Goal: Book appointment/travel/reservation

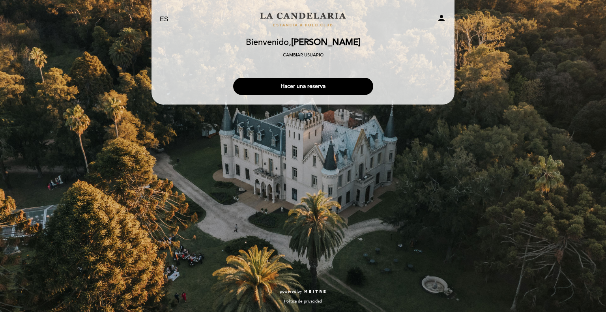
select select "es"
click at [330, 88] on button "Hacer una reserva" at bounding box center [303, 86] width 140 height 17
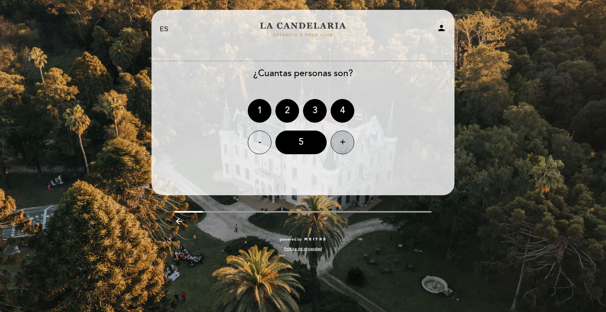
click at [337, 138] on div "+" at bounding box center [343, 143] width 24 height 24
click at [338, 139] on div "+" at bounding box center [343, 143] width 24 height 24
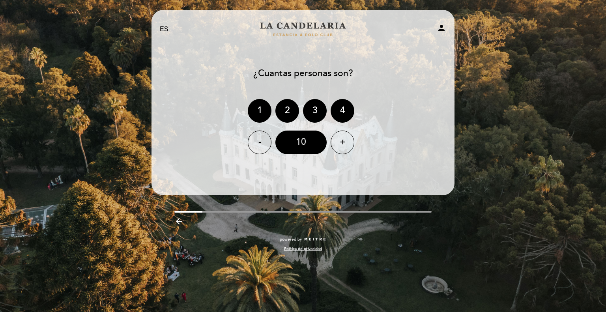
click at [300, 137] on div "10" at bounding box center [300, 143] width 51 height 24
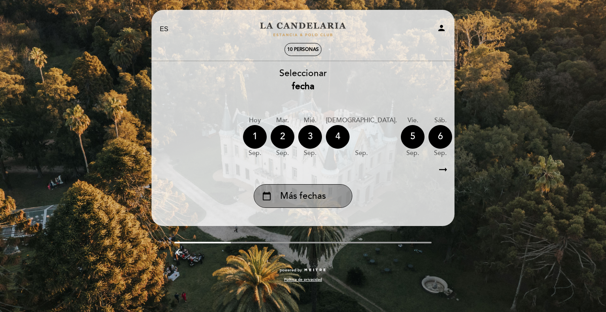
click at [298, 195] on span "Más fechas" at bounding box center [303, 196] width 46 height 13
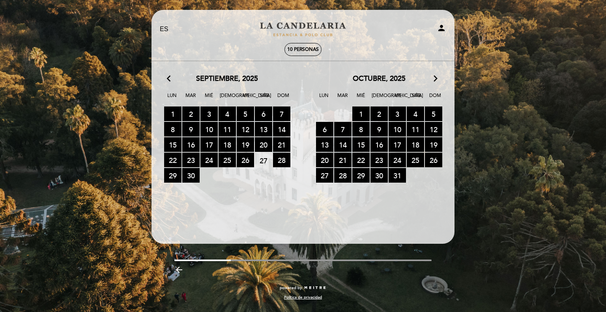
click at [396, 105] on span "Vie" at bounding box center [398, 99] width 16 height 15
click at [395, 109] on span "3 RESERVAS DISPONIBLES" at bounding box center [397, 114] width 17 height 15
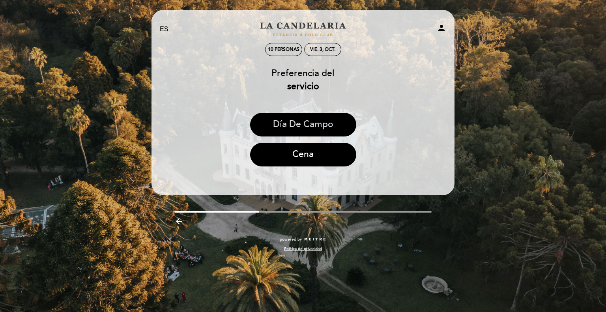
click at [338, 127] on button "Día de Campo" at bounding box center [303, 125] width 106 height 24
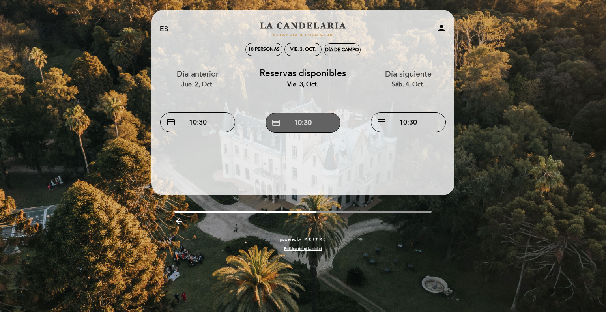
click at [317, 125] on button "credit_card 10:30" at bounding box center [303, 123] width 75 height 20
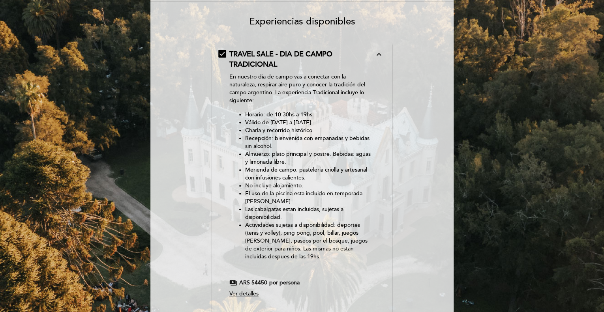
scroll to position [79, 0]
